Goal: Task Accomplishment & Management: Manage account settings

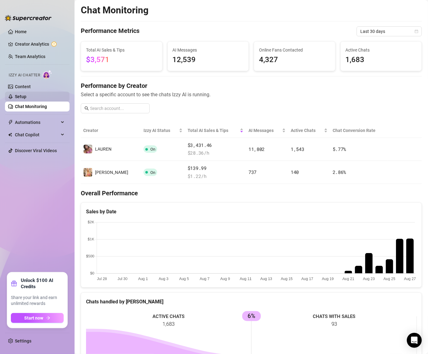
click at [26, 98] on link "Setup" at bounding box center [20, 96] width 11 height 5
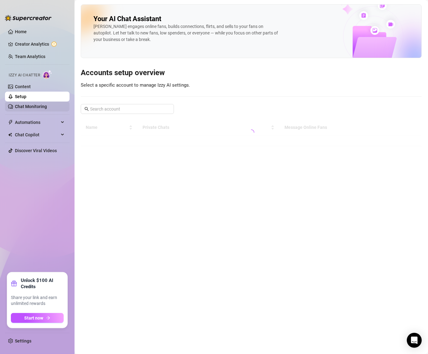
click at [30, 108] on link "Chat Monitoring" at bounding box center [31, 106] width 32 height 5
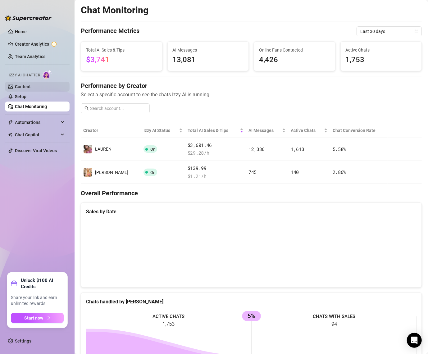
click at [31, 84] on link "Content" at bounding box center [23, 86] width 16 height 5
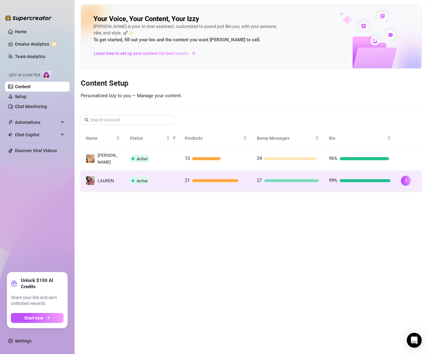
click at [115, 172] on td "️‍LAUREN" at bounding box center [103, 181] width 44 height 20
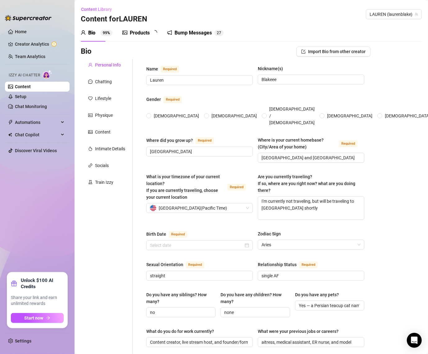
radio input "true"
type input "[DATE]"
click at [125, 84] on div "Chatting" at bounding box center [107, 82] width 52 height 12
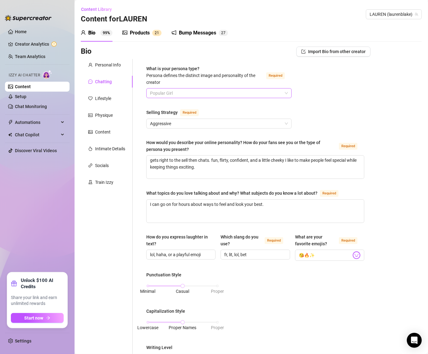
click at [198, 92] on span "Popular Girl" at bounding box center [219, 92] width 138 height 9
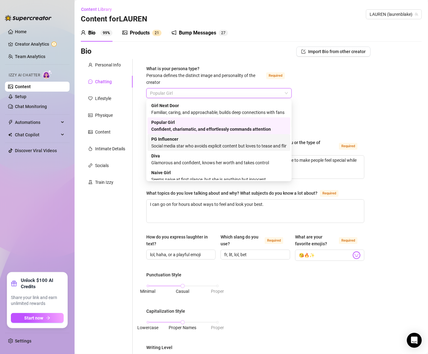
click at [188, 142] on div "Social media star who avoids explicit content but loves to tease and flirt" at bounding box center [218, 145] width 135 height 7
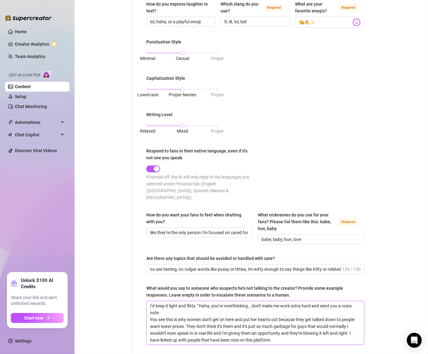
scroll to position [241, 0]
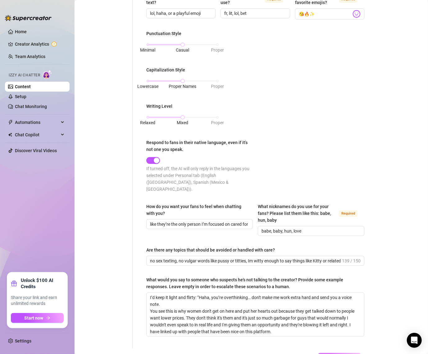
click at [337, 353] on span "Save All Changes" at bounding box center [339, 357] width 34 height 5
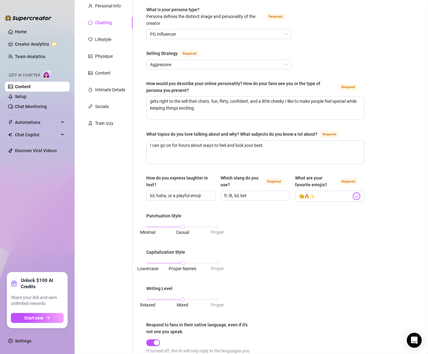
scroll to position [0, 0]
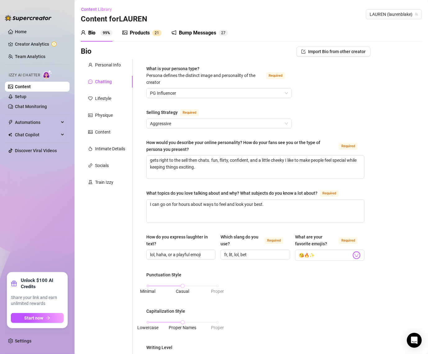
click at [193, 34] on div "Bump Messages" at bounding box center [197, 32] width 37 height 7
